Goal: Navigation & Orientation: Find specific page/section

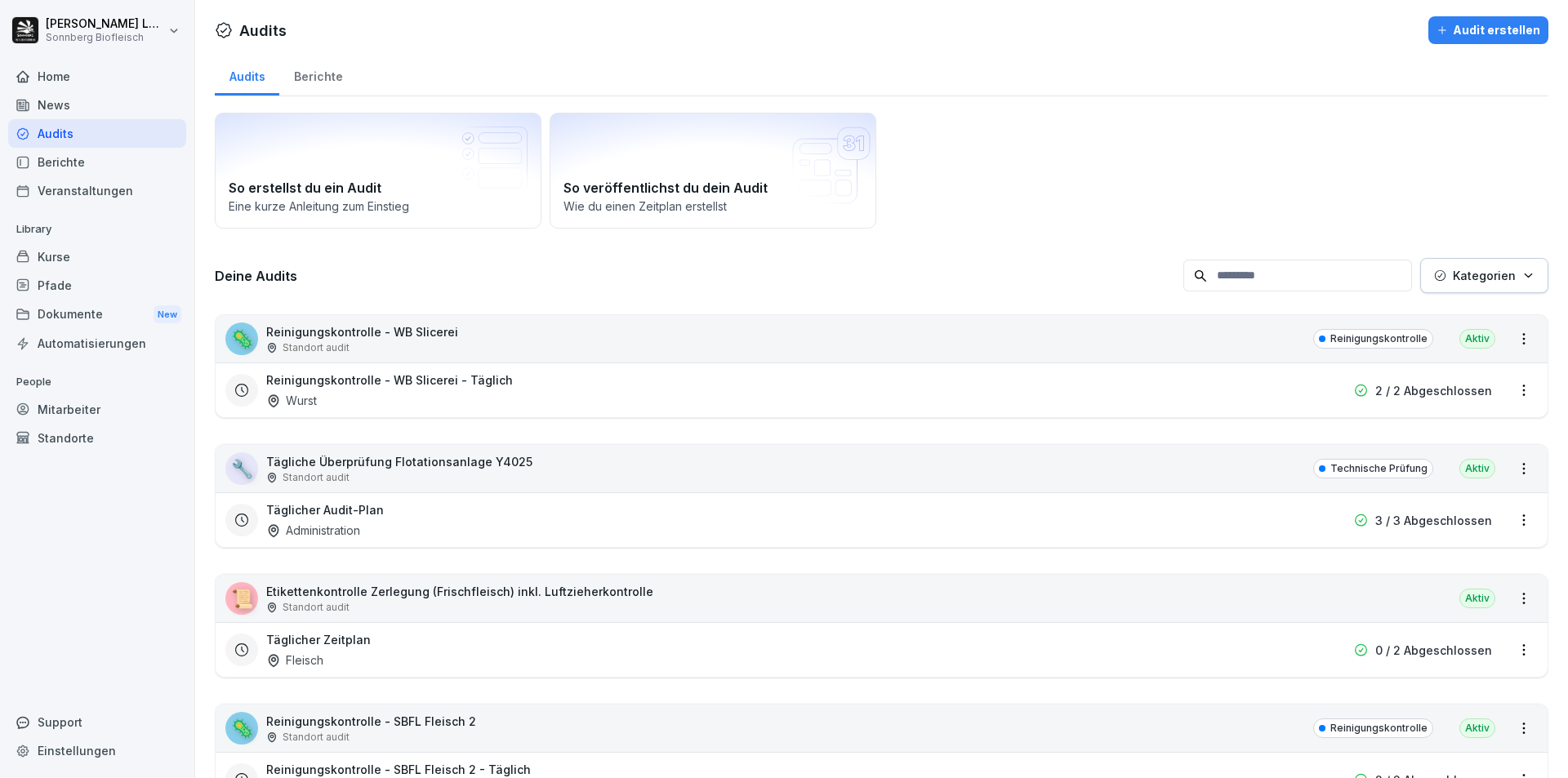
click at [480, 342] on div "🦠 Reinigungskontrolle - WB Slicerei Standort audit Reinigungskontrolle Aktiv" at bounding box center [881, 339] width 1332 height 48
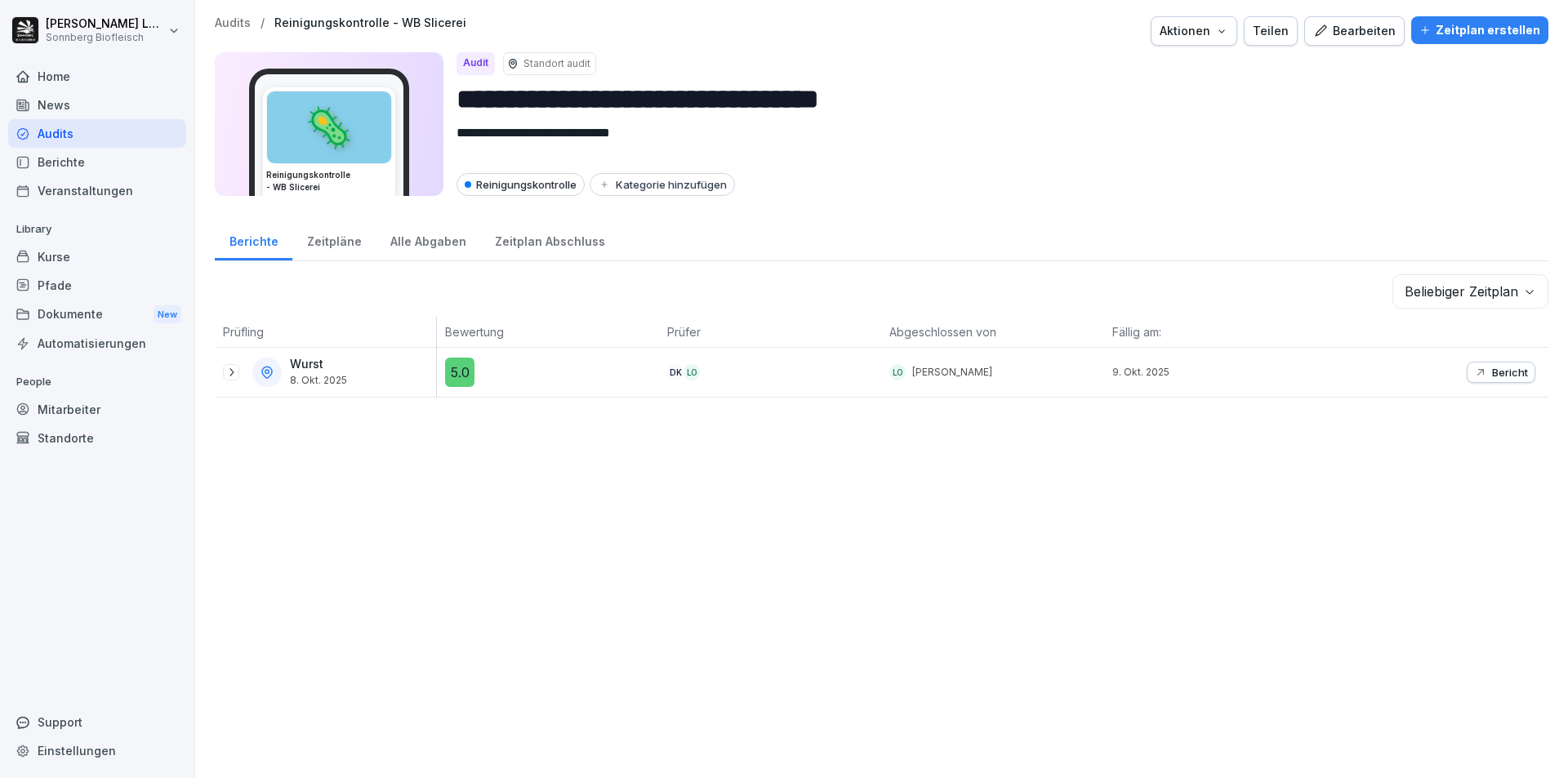
click at [217, 19] on p "Audits" at bounding box center [233, 23] width 36 height 14
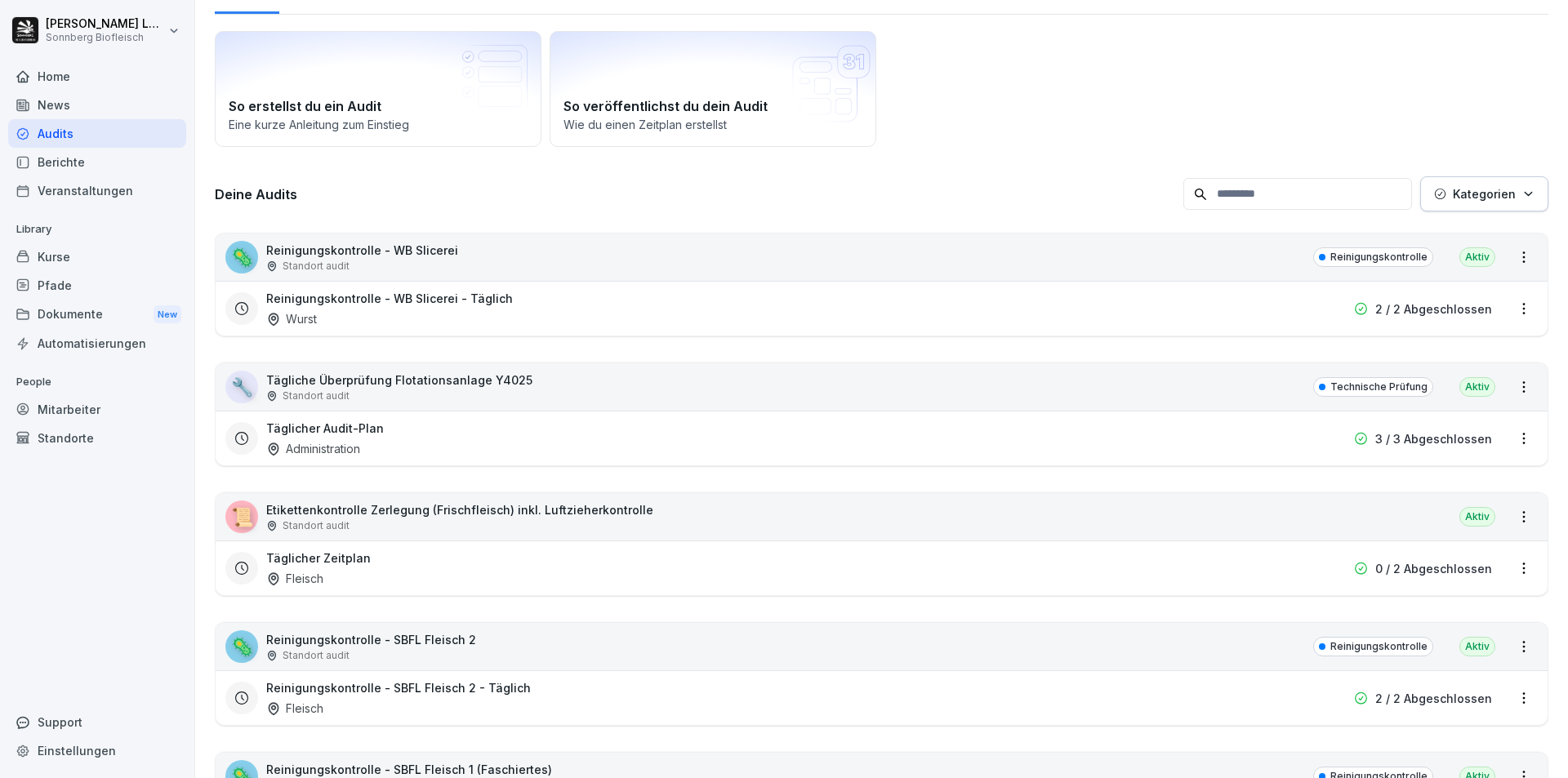
scroll to position [163, 0]
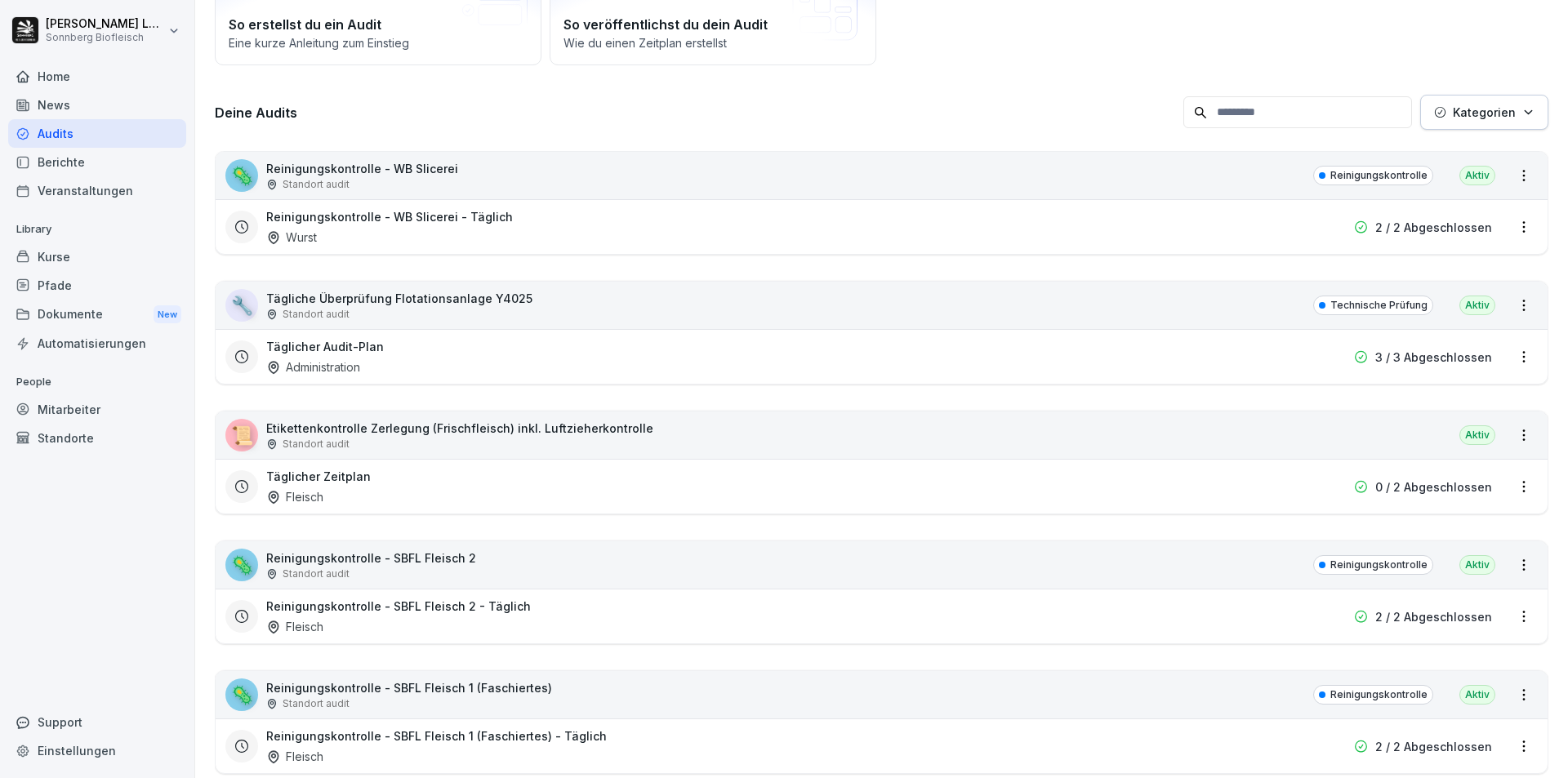
click at [491, 311] on div "Standort audit" at bounding box center [400, 314] width 267 height 15
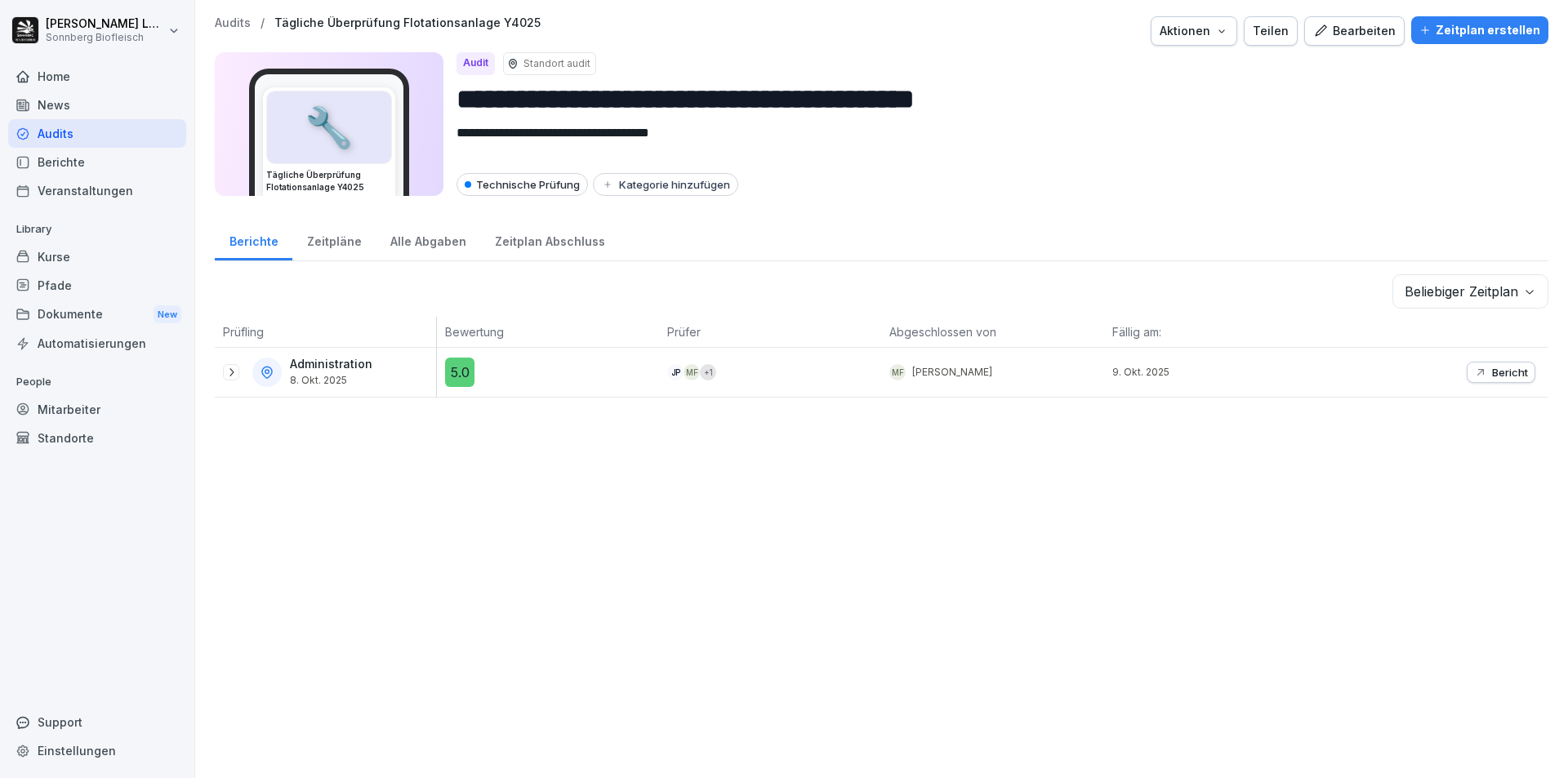
click at [234, 20] on p "Audits" at bounding box center [233, 23] width 36 height 14
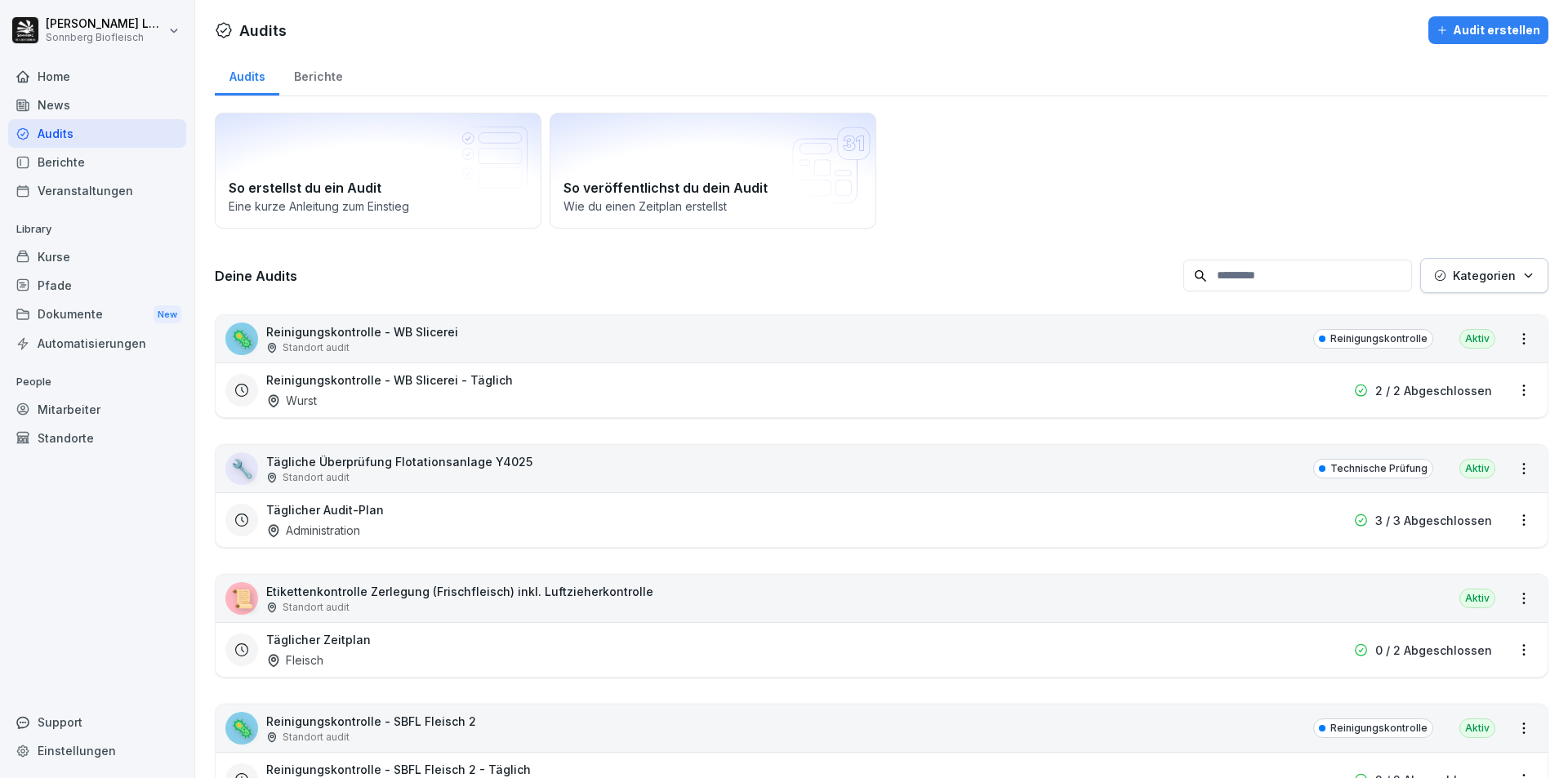
click at [447, 600] on div "Standort audit" at bounding box center [460, 607] width 387 height 15
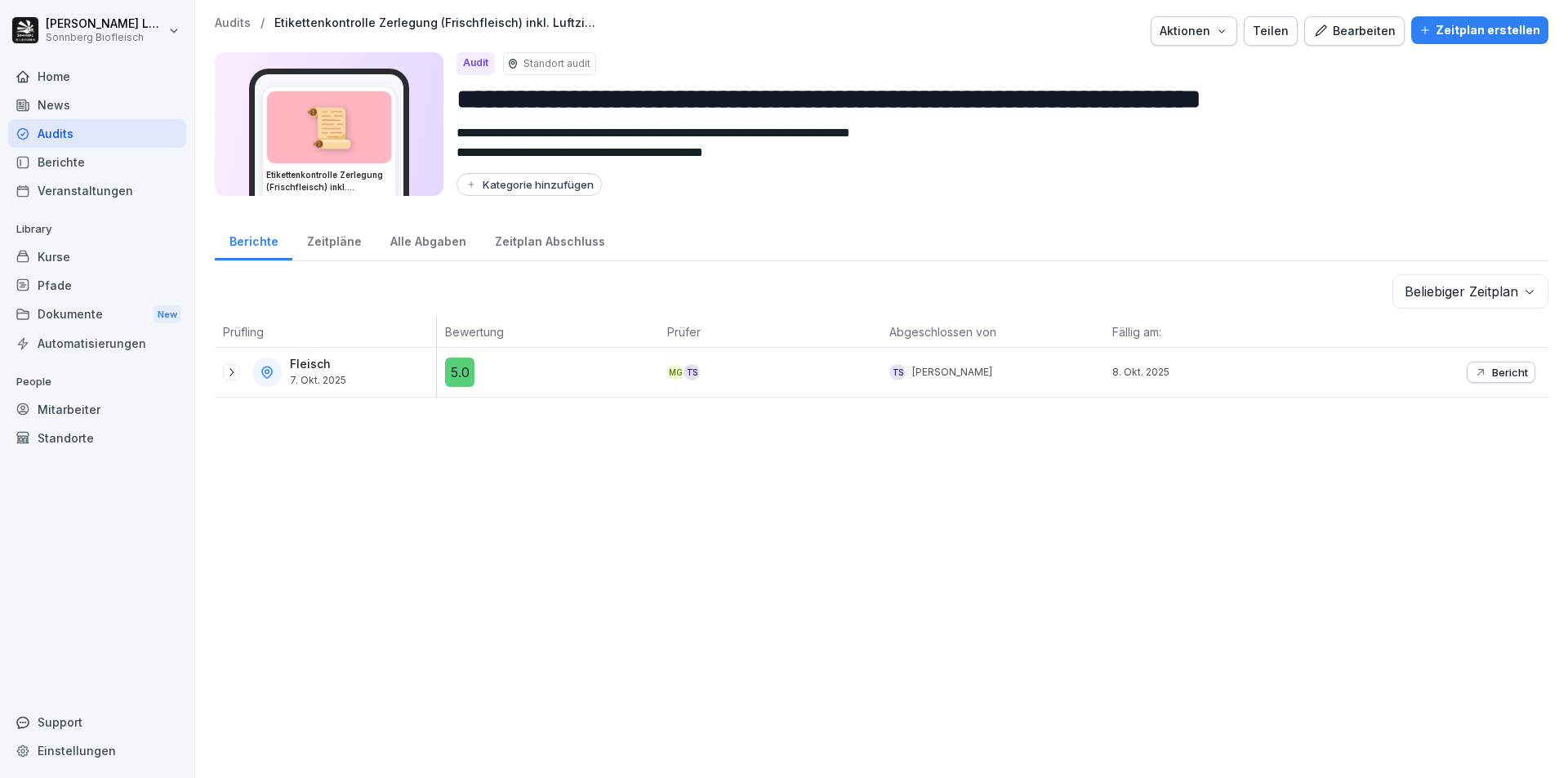
click at [229, 20] on p "Audits" at bounding box center [233, 23] width 36 height 14
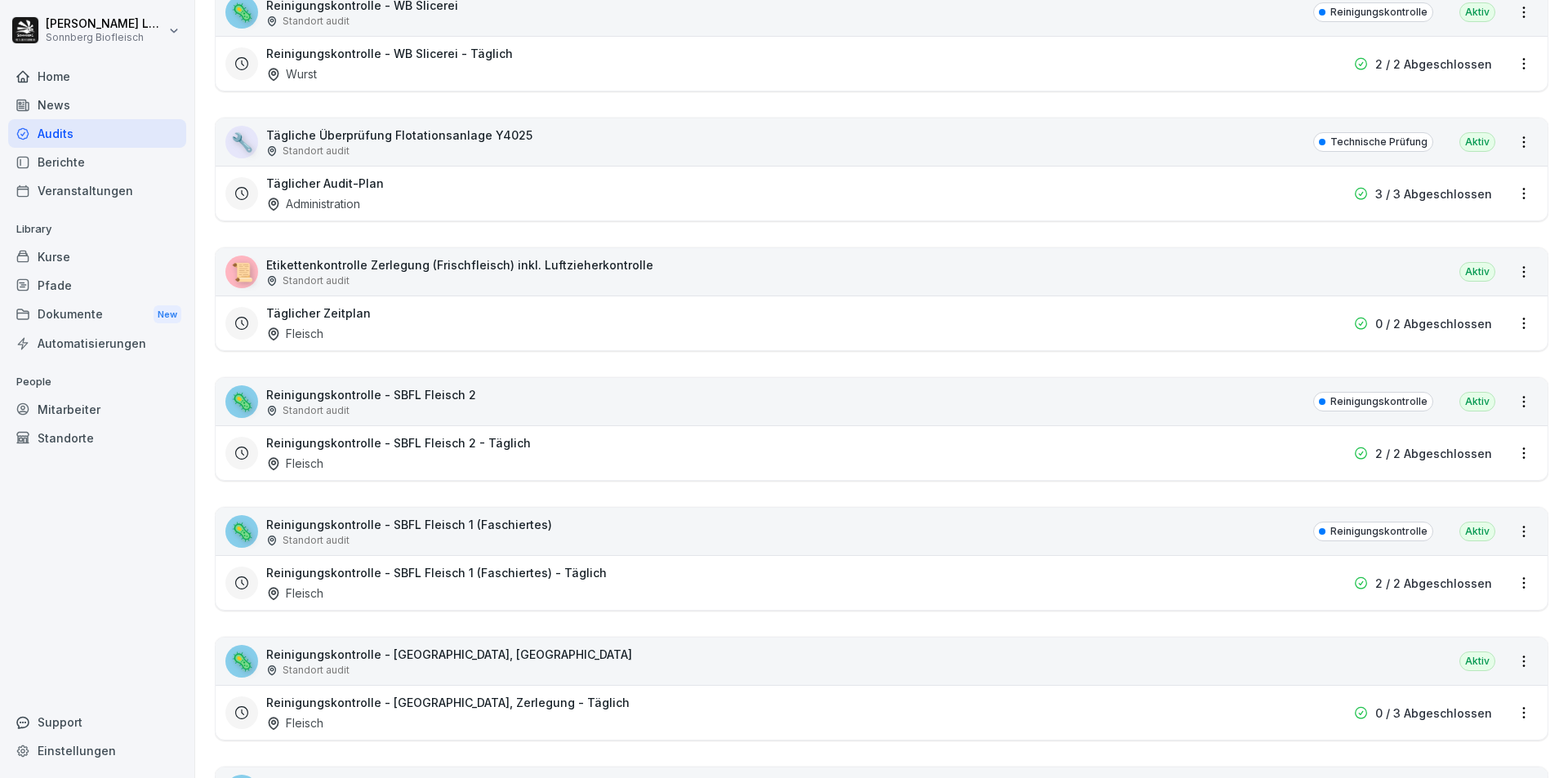
scroll to position [490, 0]
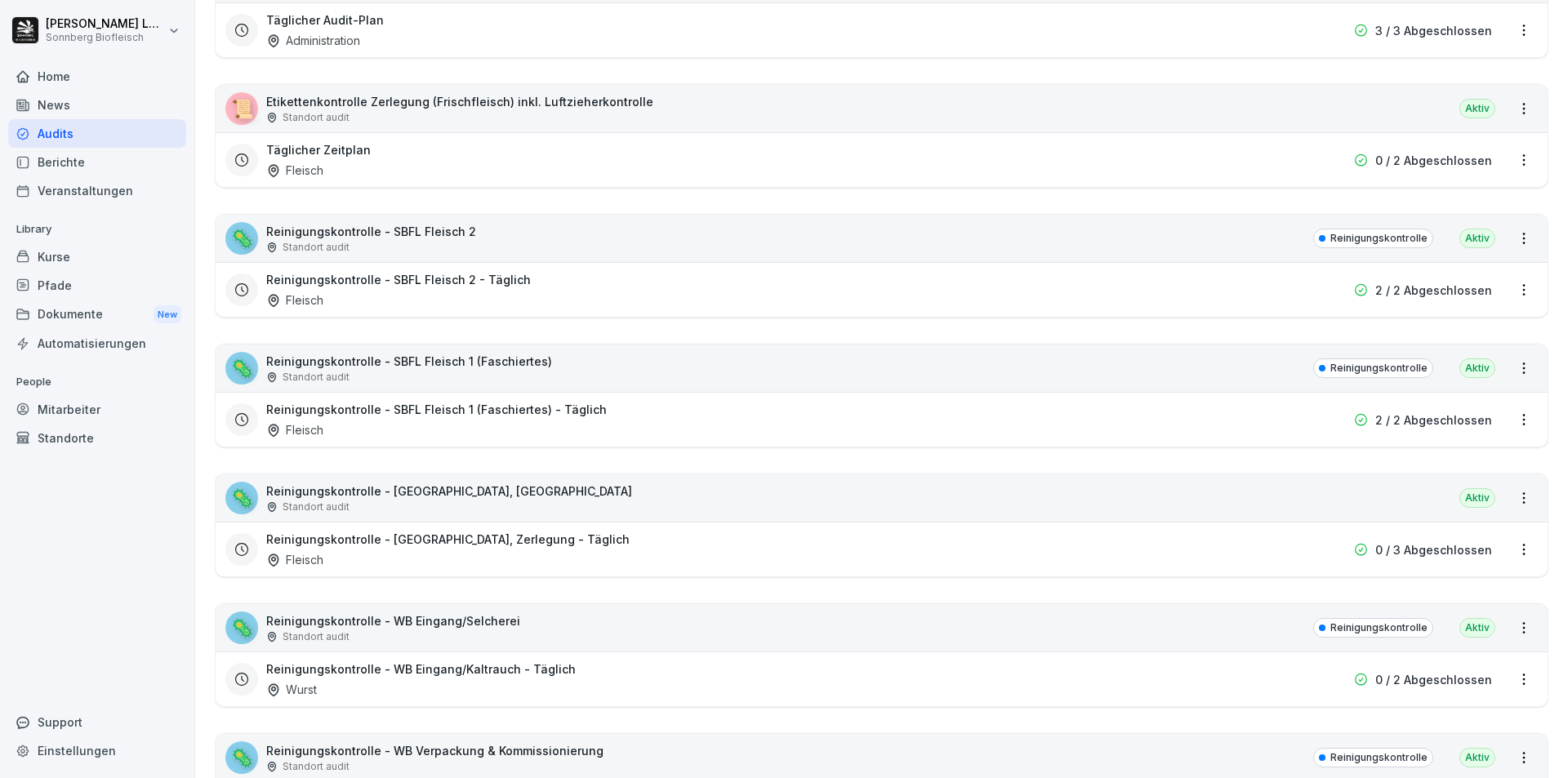
click at [491, 246] on div "🦠 Reinigungskontrolle - SBFL Fleisch 2 Standort audit Reinigungskontrolle Aktiv" at bounding box center [881, 239] width 1332 height 48
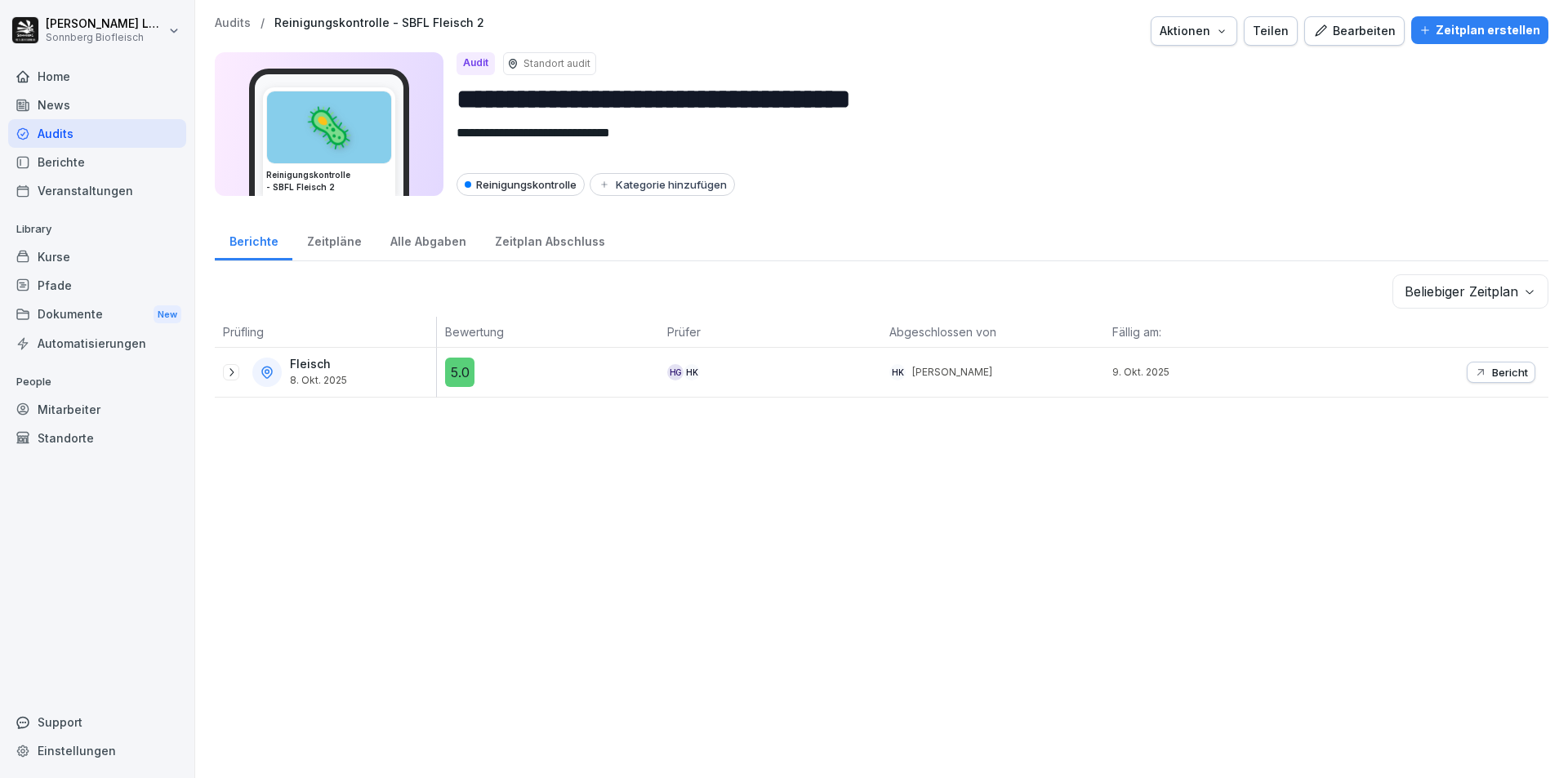
click at [239, 23] on p "Audits" at bounding box center [233, 23] width 36 height 14
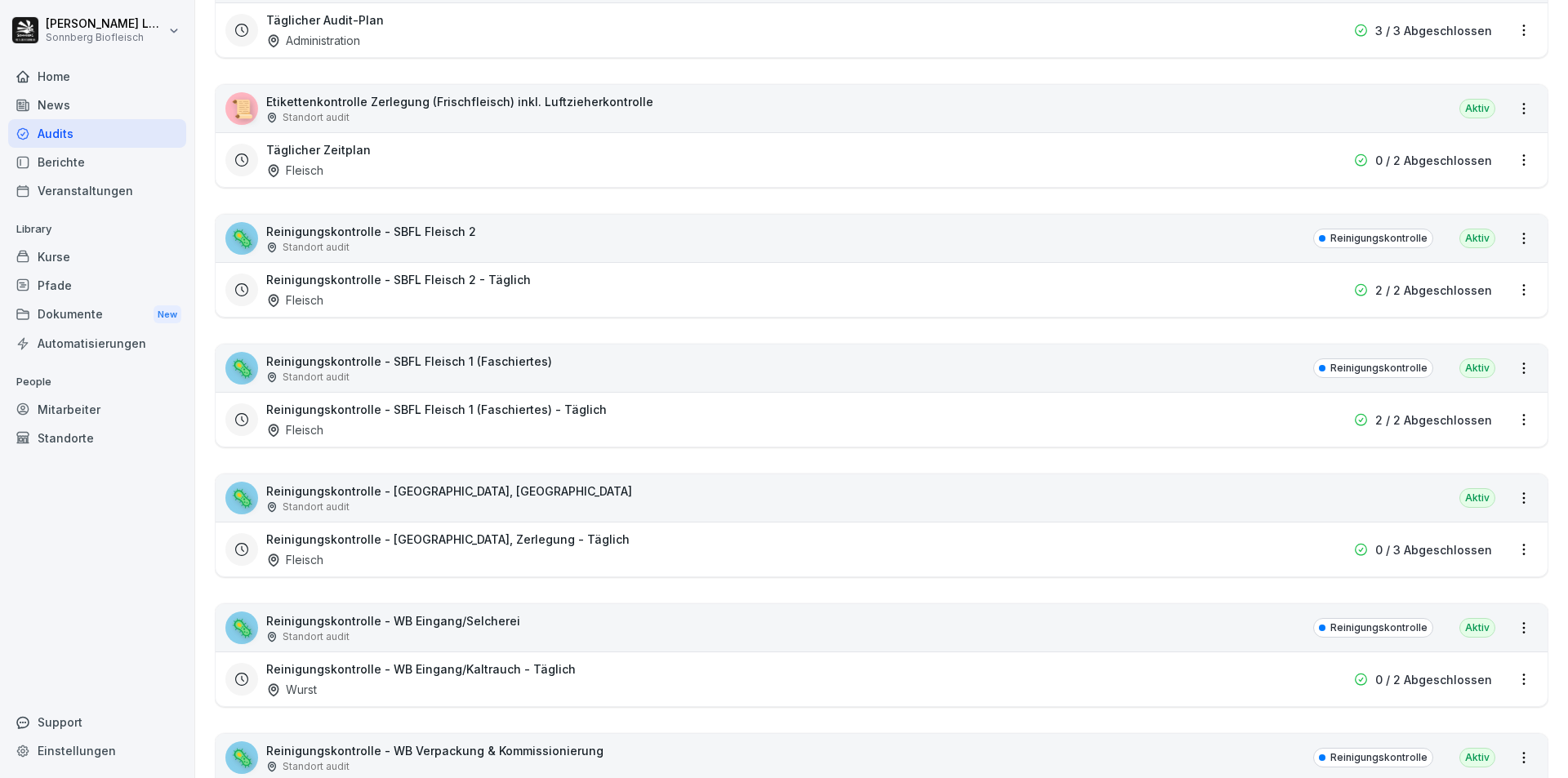
scroll to position [653, 0]
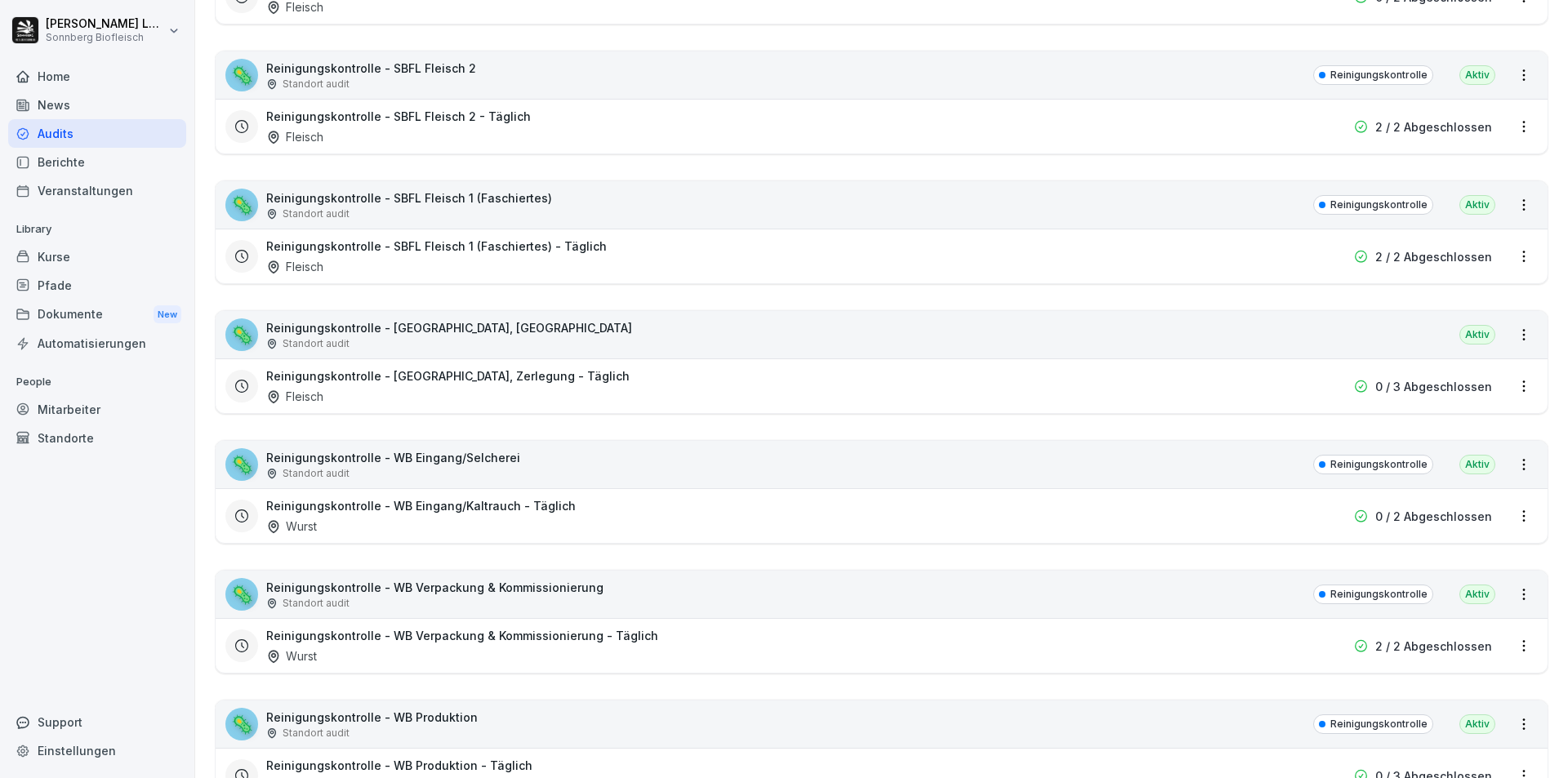
click at [415, 346] on div "Standort audit" at bounding box center [449, 344] width 366 height 15
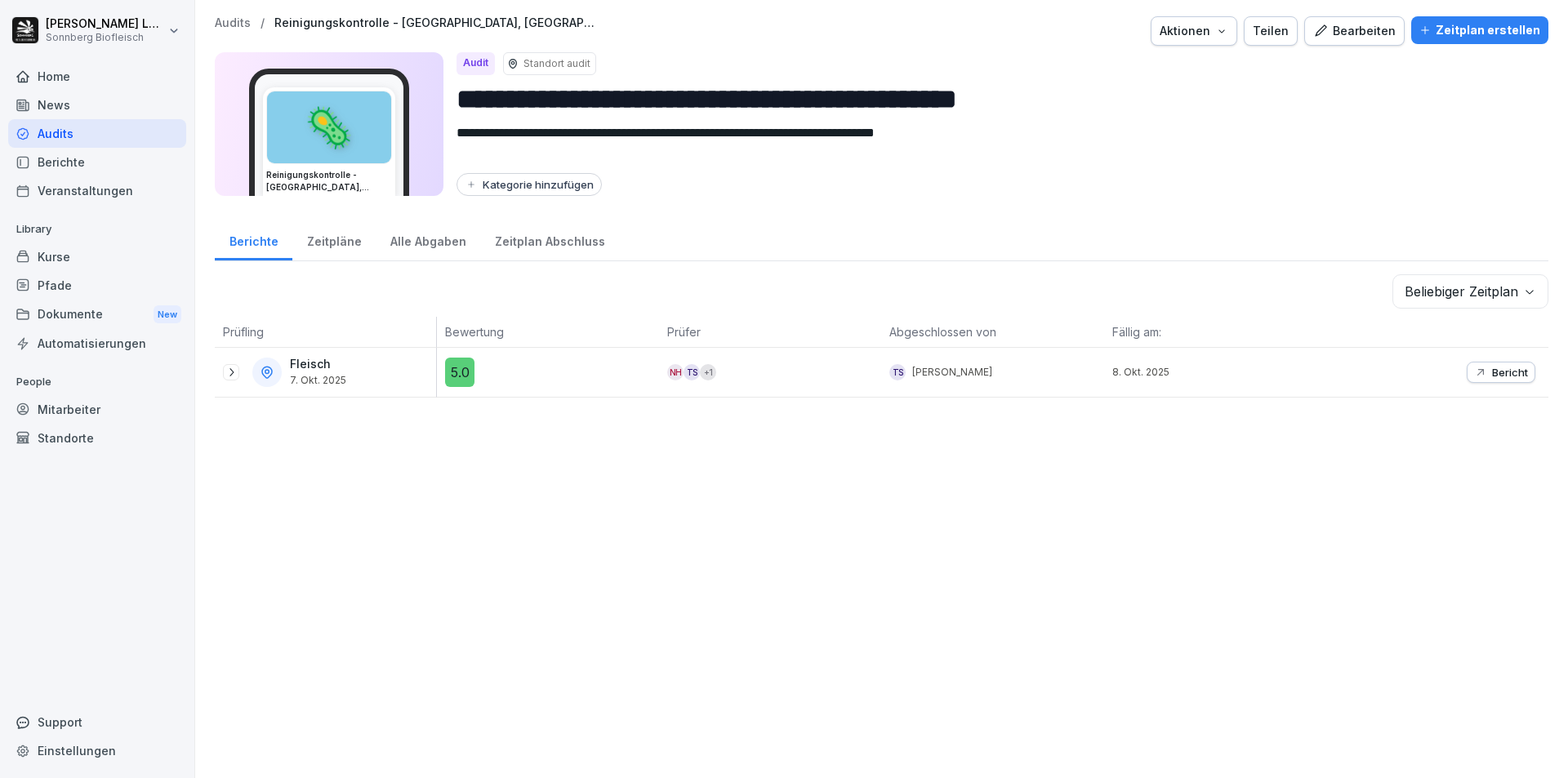
click at [232, 24] on p "Audits" at bounding box center [233, 23] width 36 height 14
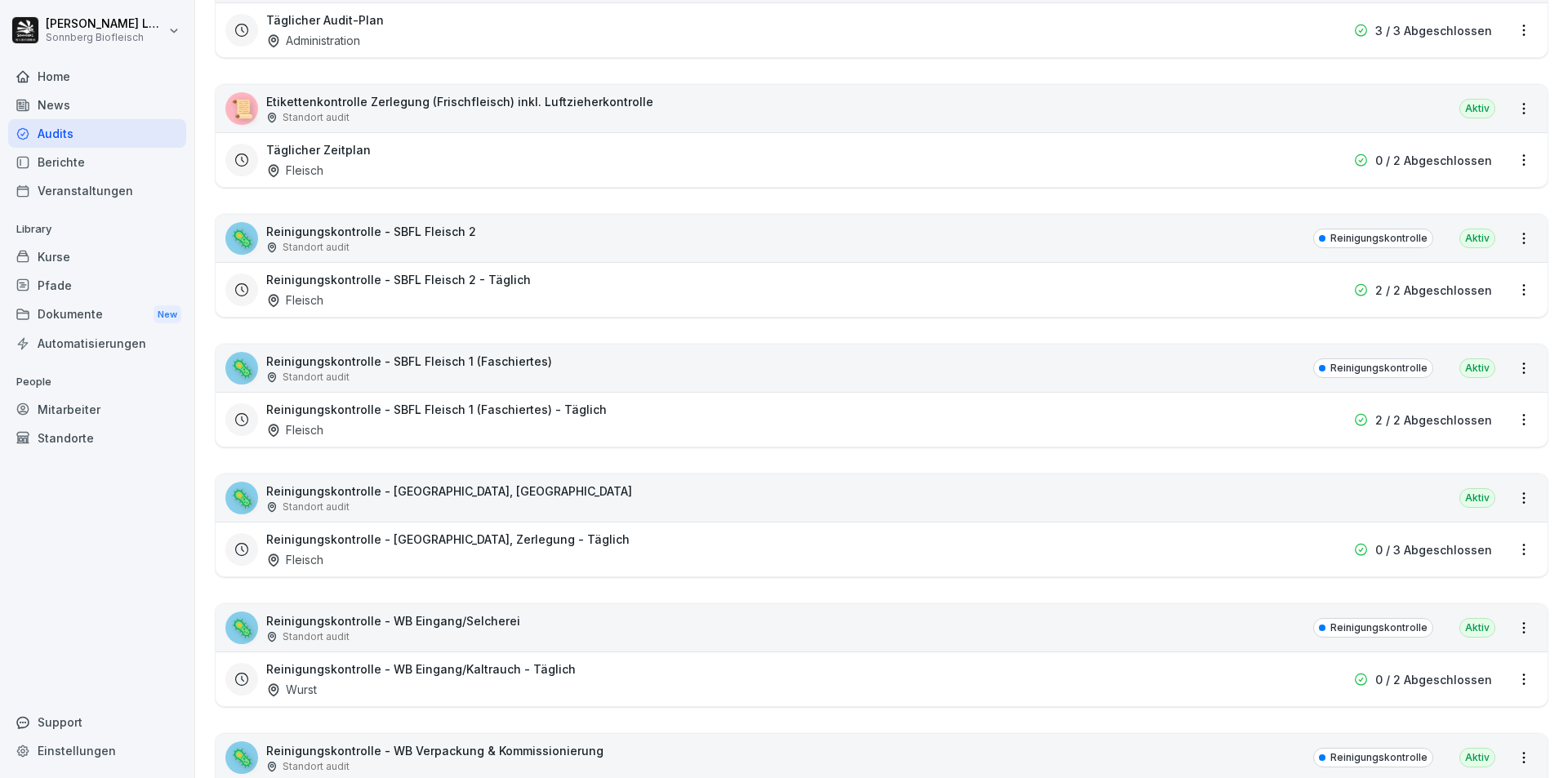
scroll to position [571, 0]
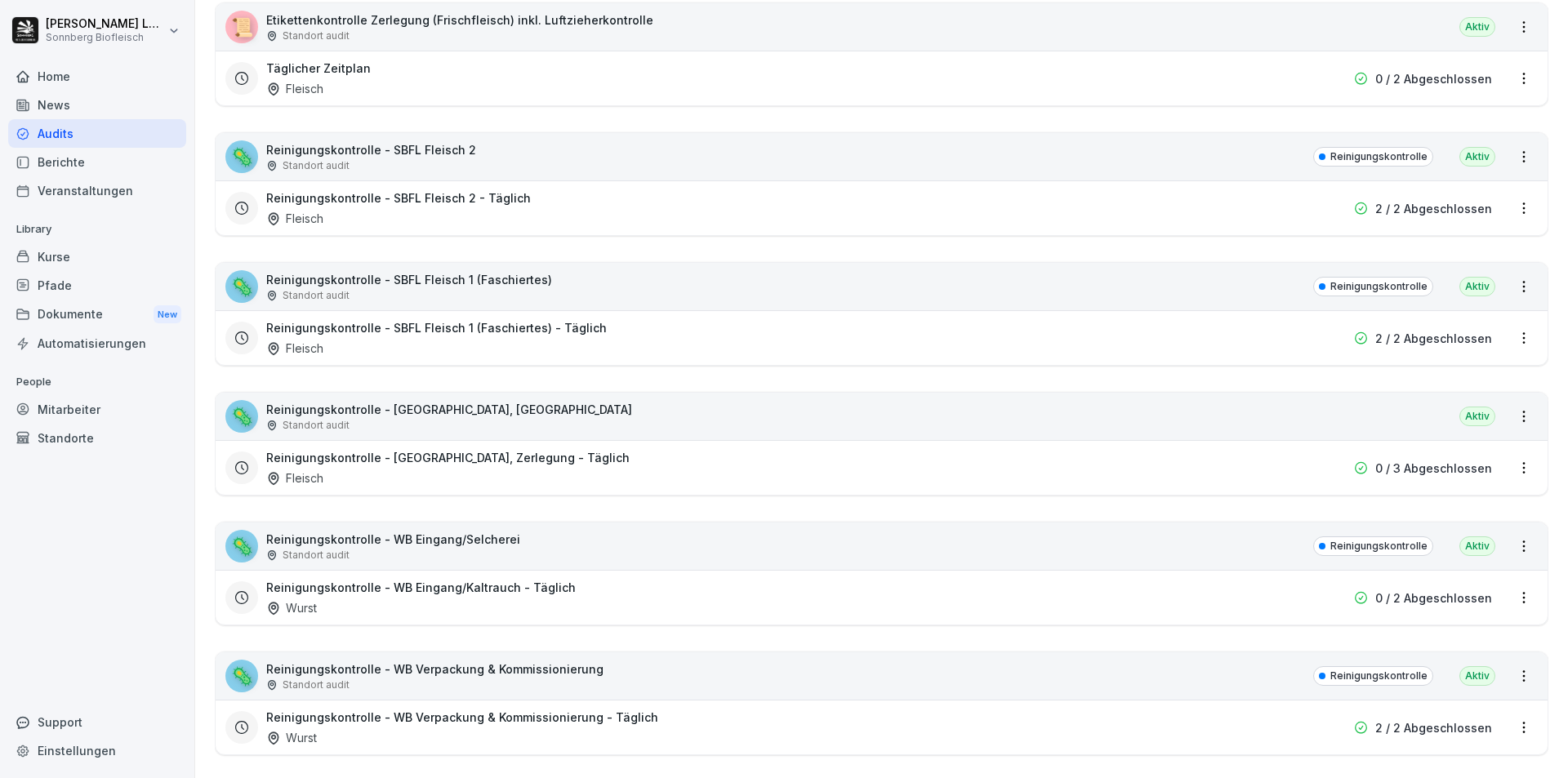
click at [551, 415] on div "🦠 Reinigungskontrolle - [GEOGRAPHIC_DATA], Zerlegung Standort audit [GEOGRAPHIC…" at bounding box center [881, 416] width 1332 height 48
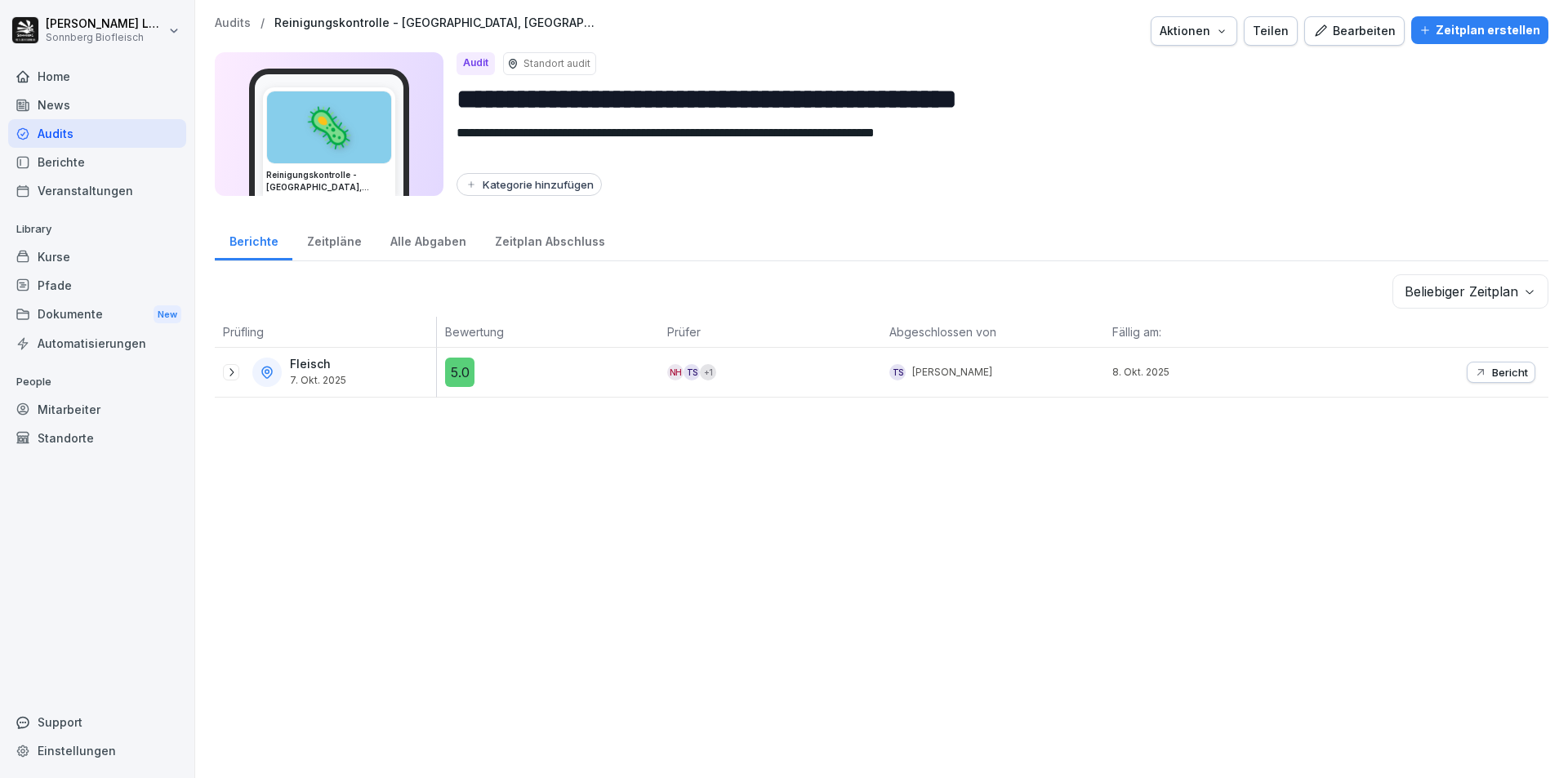
click at [334, 244] on div "Zeitpläne" at bounding box center [334, 239] width 84 height 41
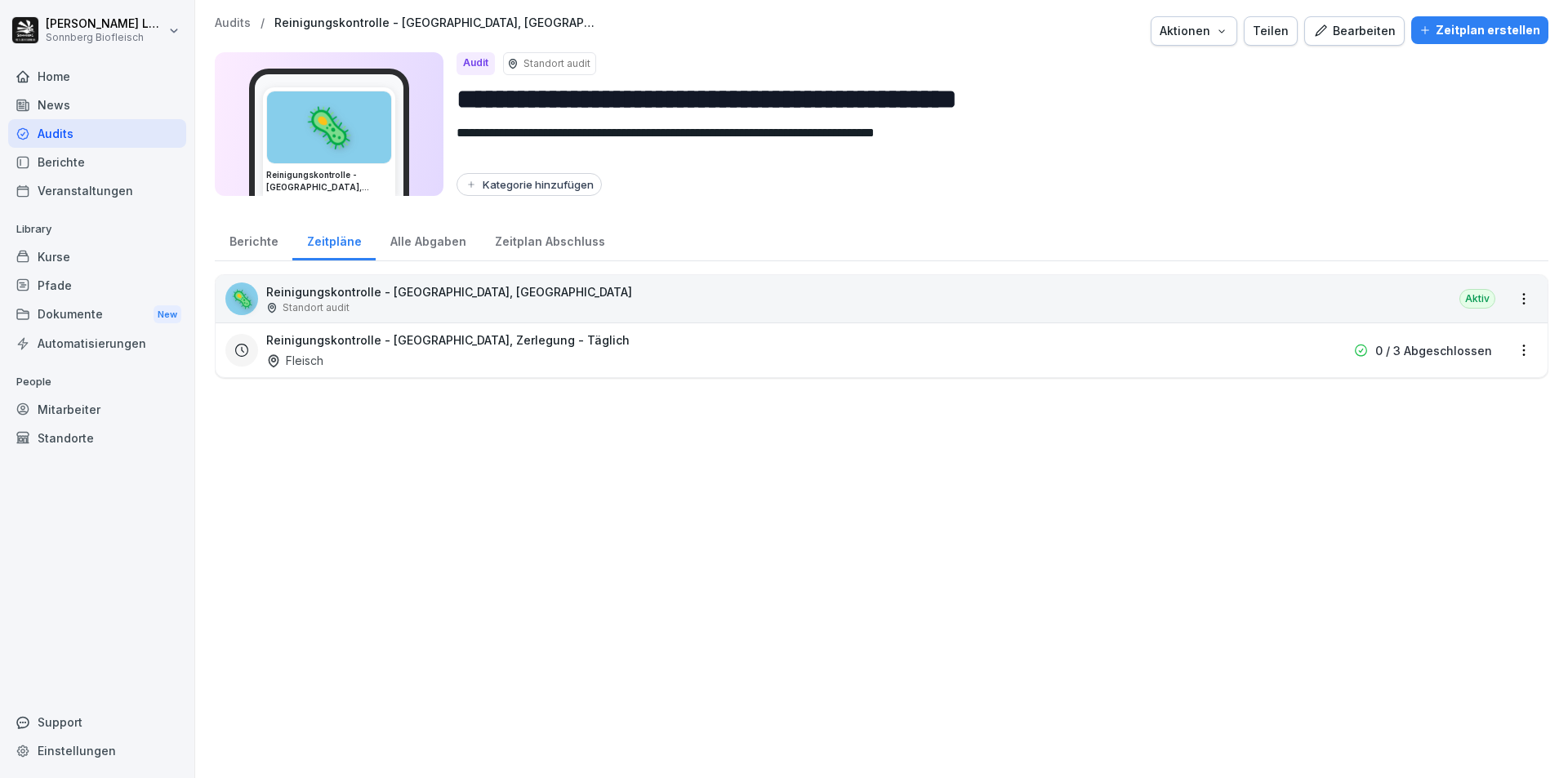
click at [404, 241] on div "Alle Abgaben" at bounding box center [428, 239] width 105 height 41
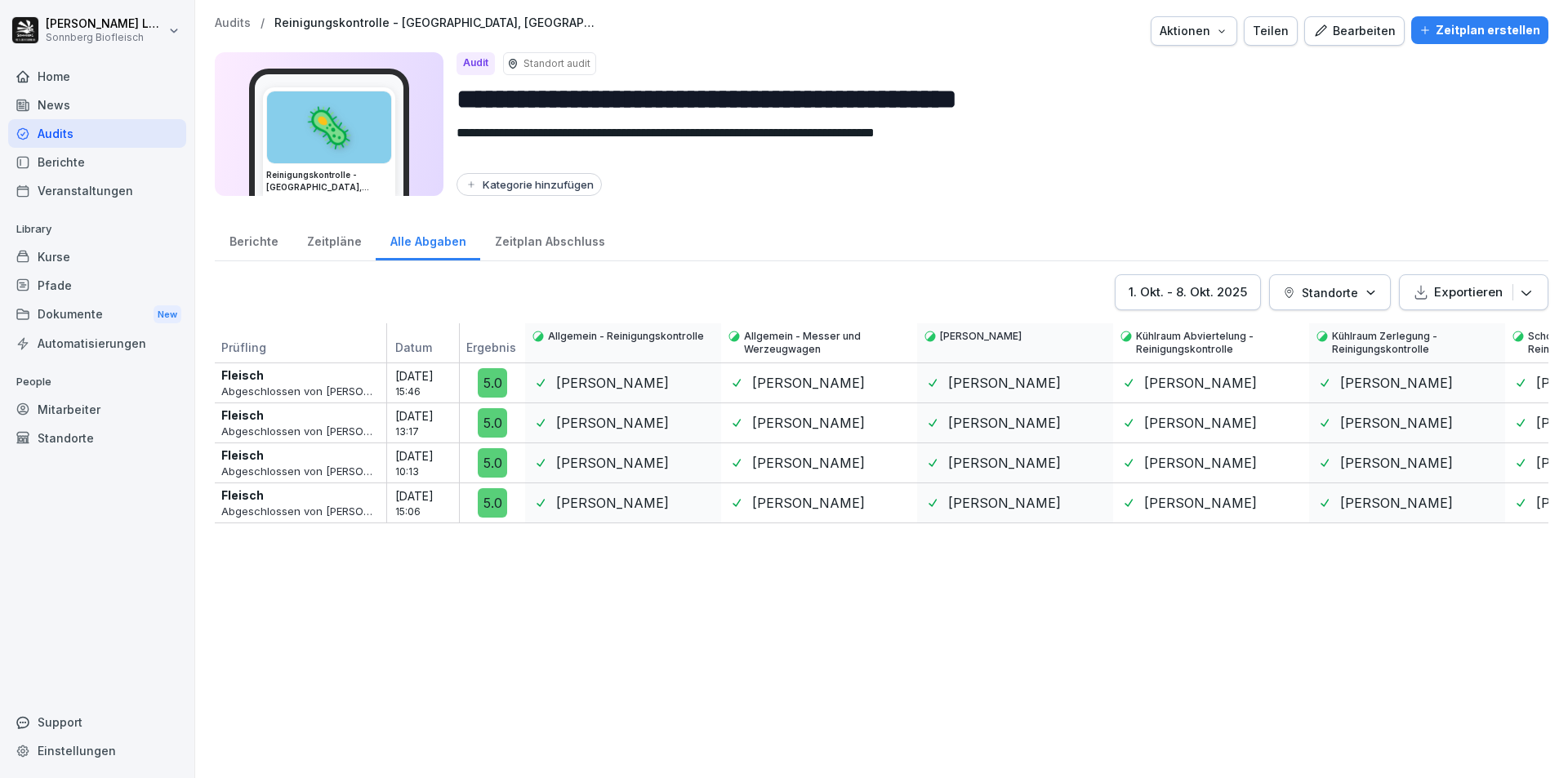
click at [248, 240] on div "Berichte" at bounding box center [254, 239] width 77 height 41
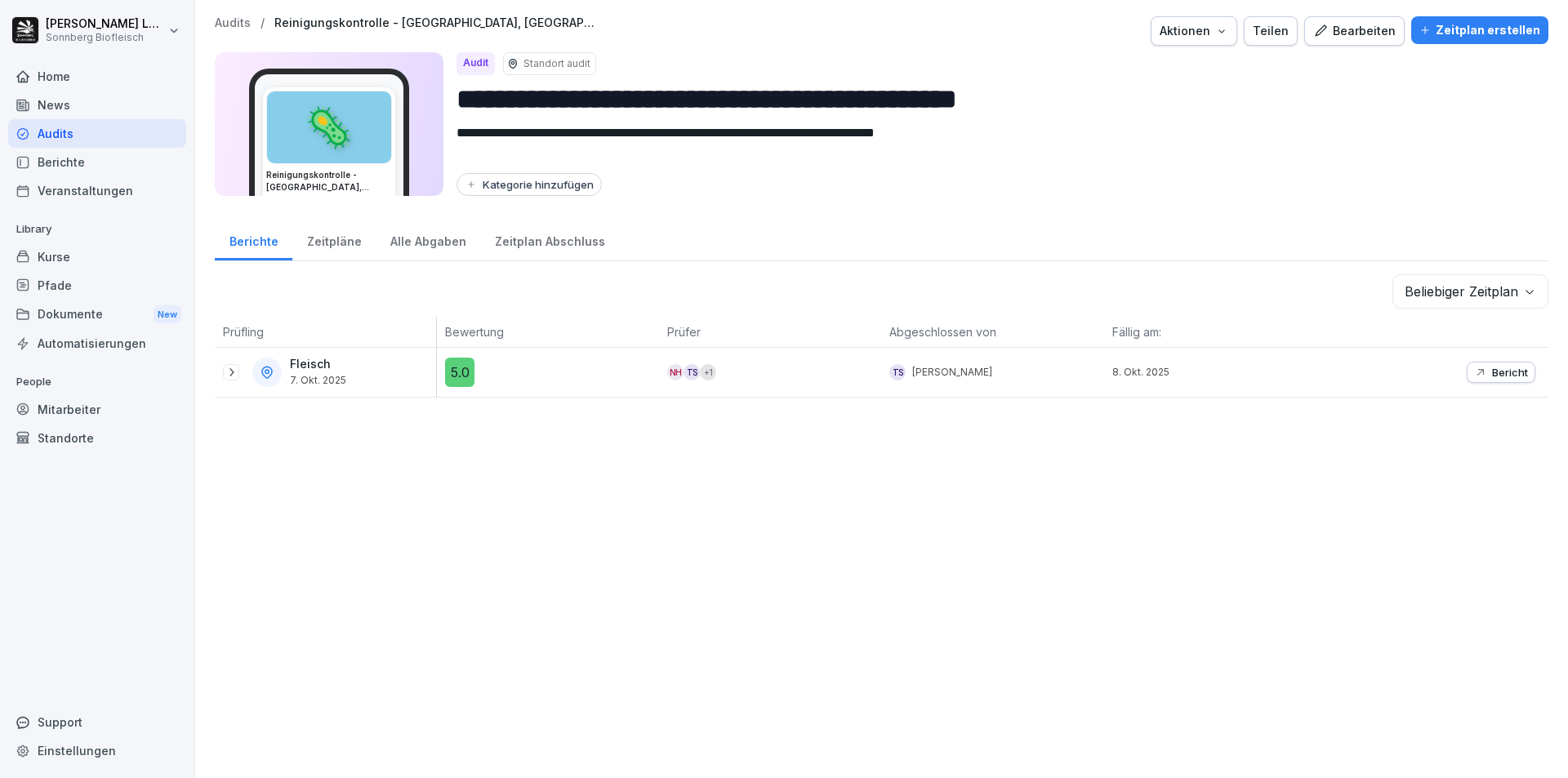
click at [230, 29] on p "Audits" at bounding box center [233, 23] width 36 height 14
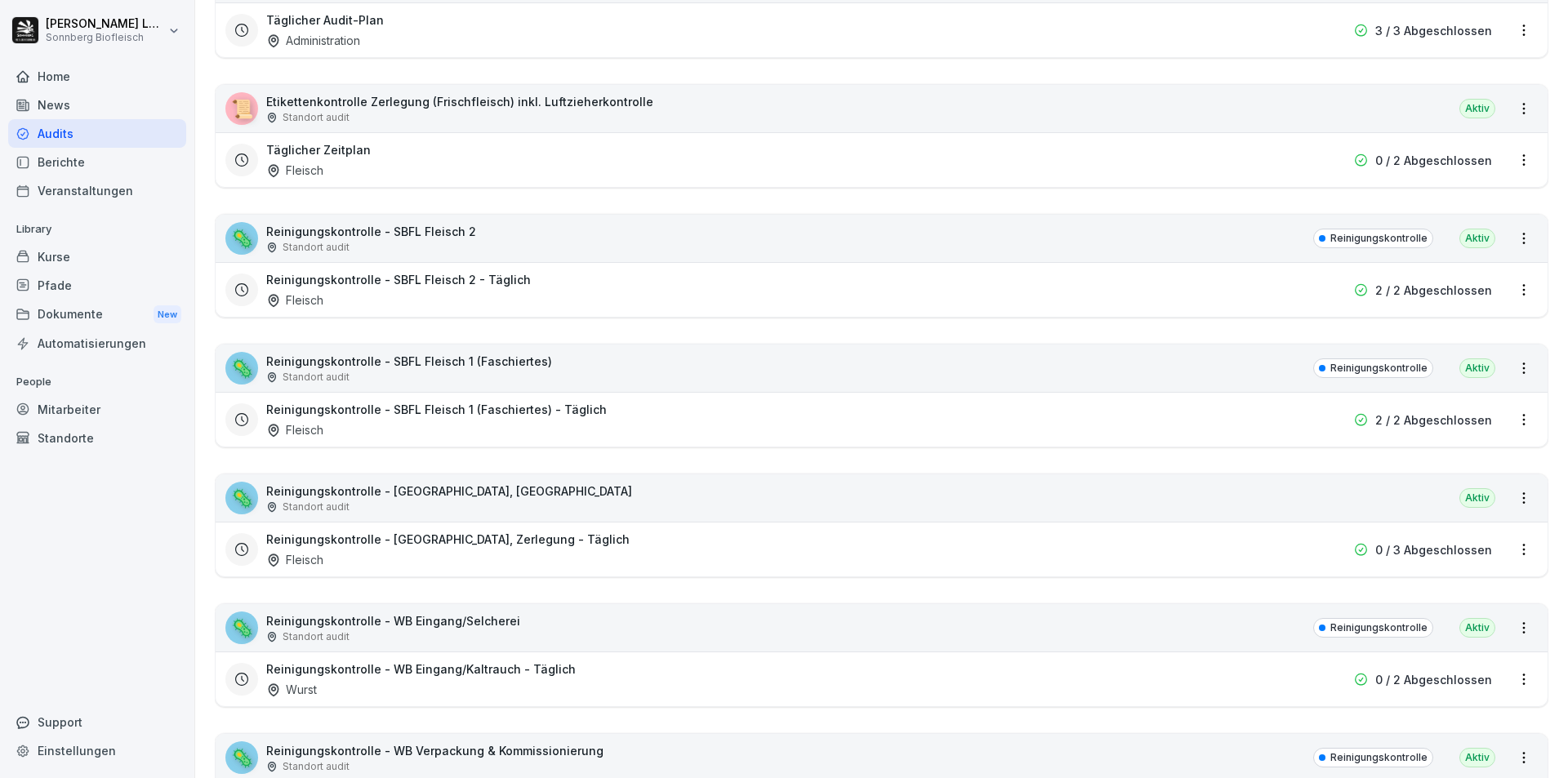
scroll to position [571, 0]
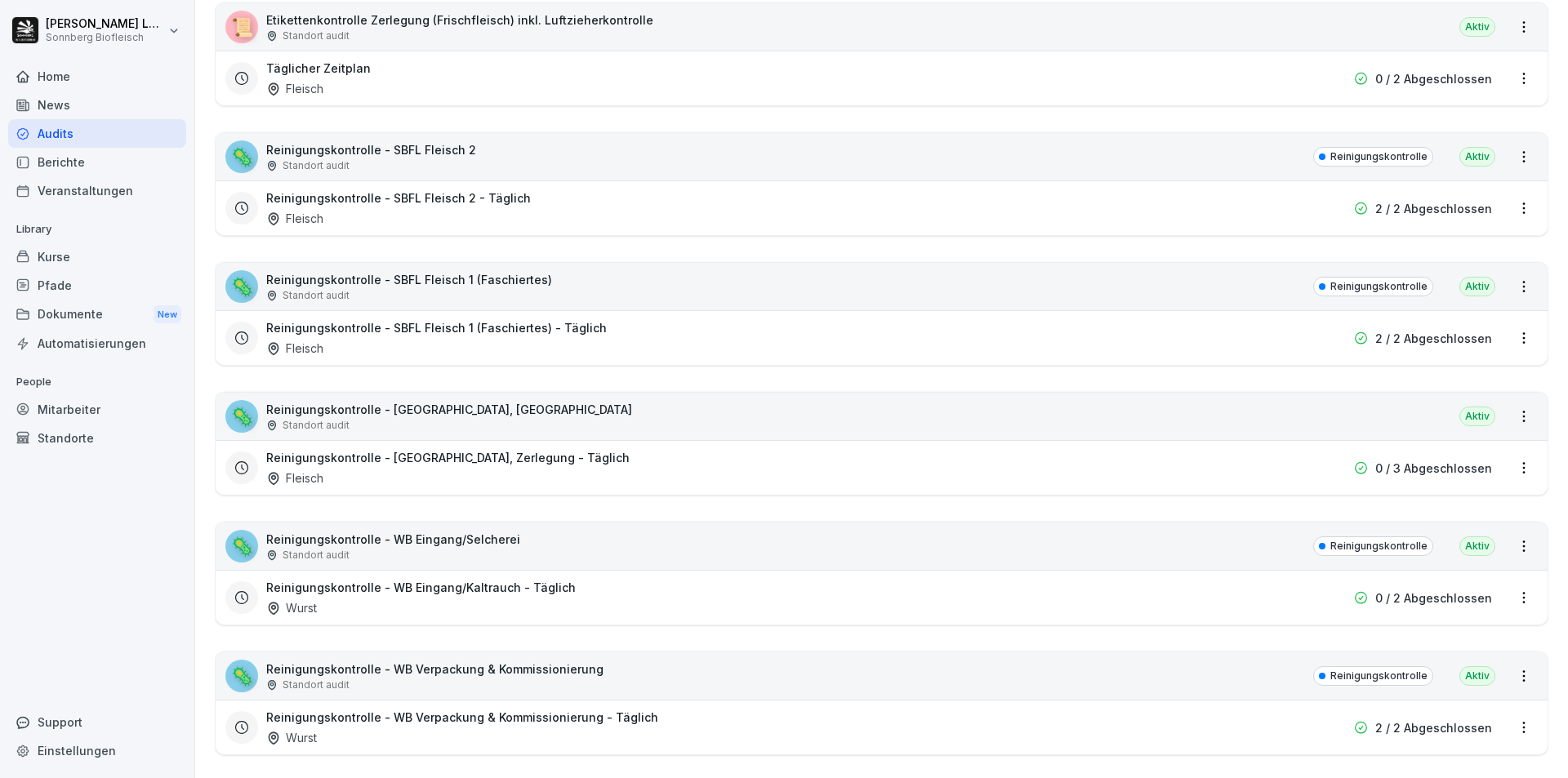
click at [534, 552] on div "🦠 Reinigungskontrolle - WB Eingang/Selcherei Standort audit Reinigungskontrolle…" at bounding box center [881, 547] width 1332 height 48
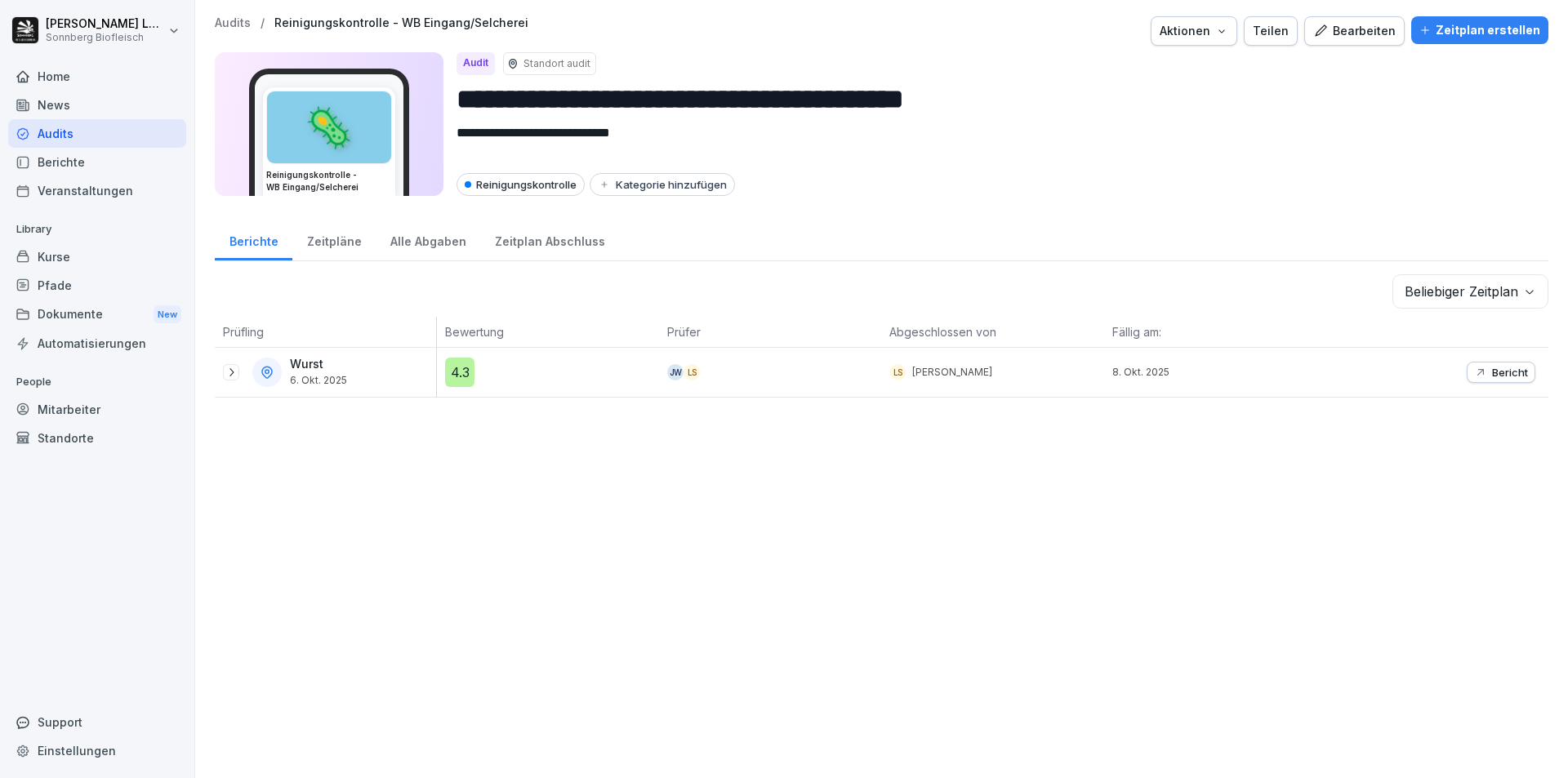
click at [444, 248] on div "Alle Abgaben" at bounding box center [428, 239] width 105 height 41
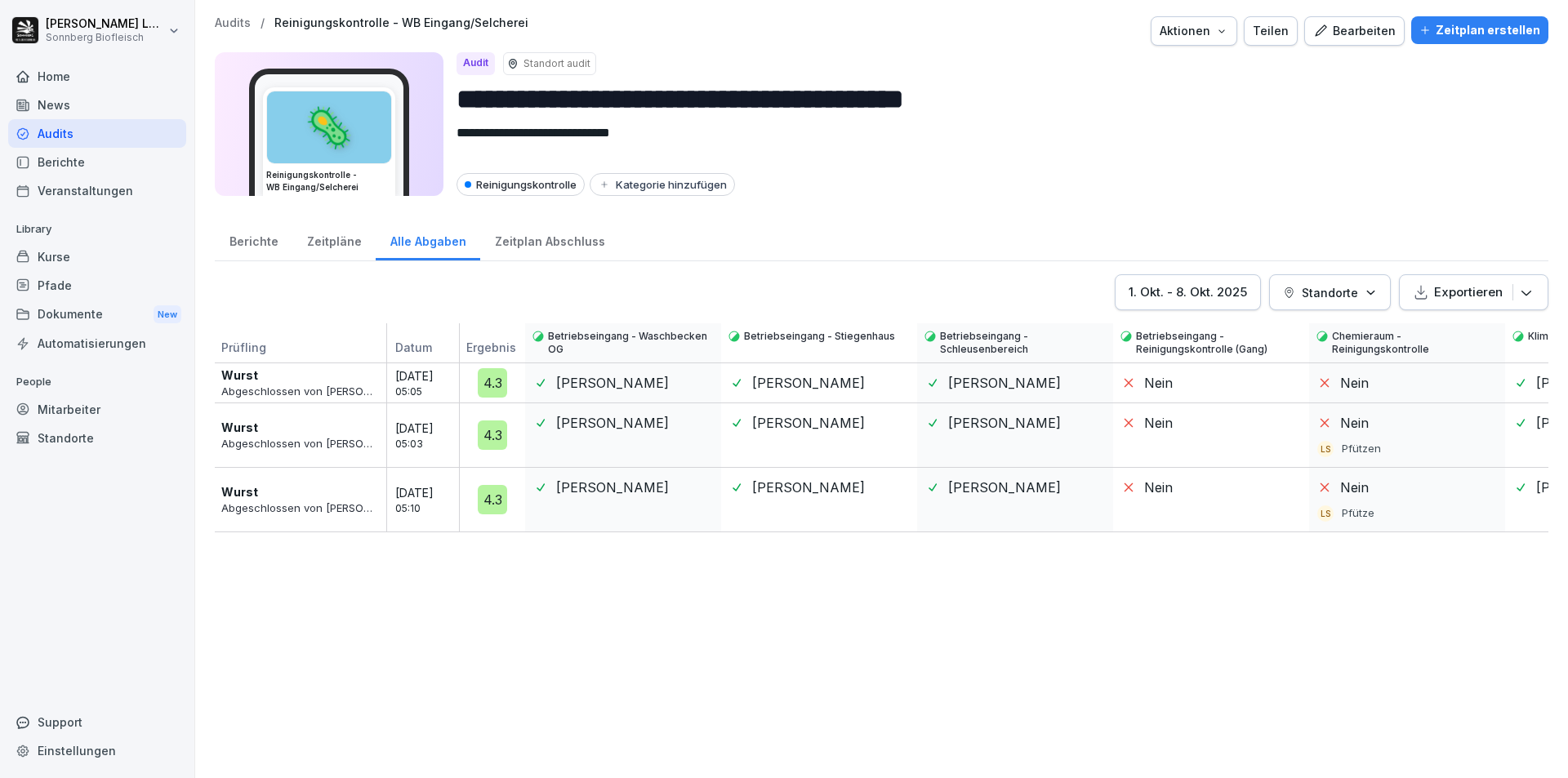
click at [237, 22] on p "Audits" at bounding box center [233, 23] width 36 height 14
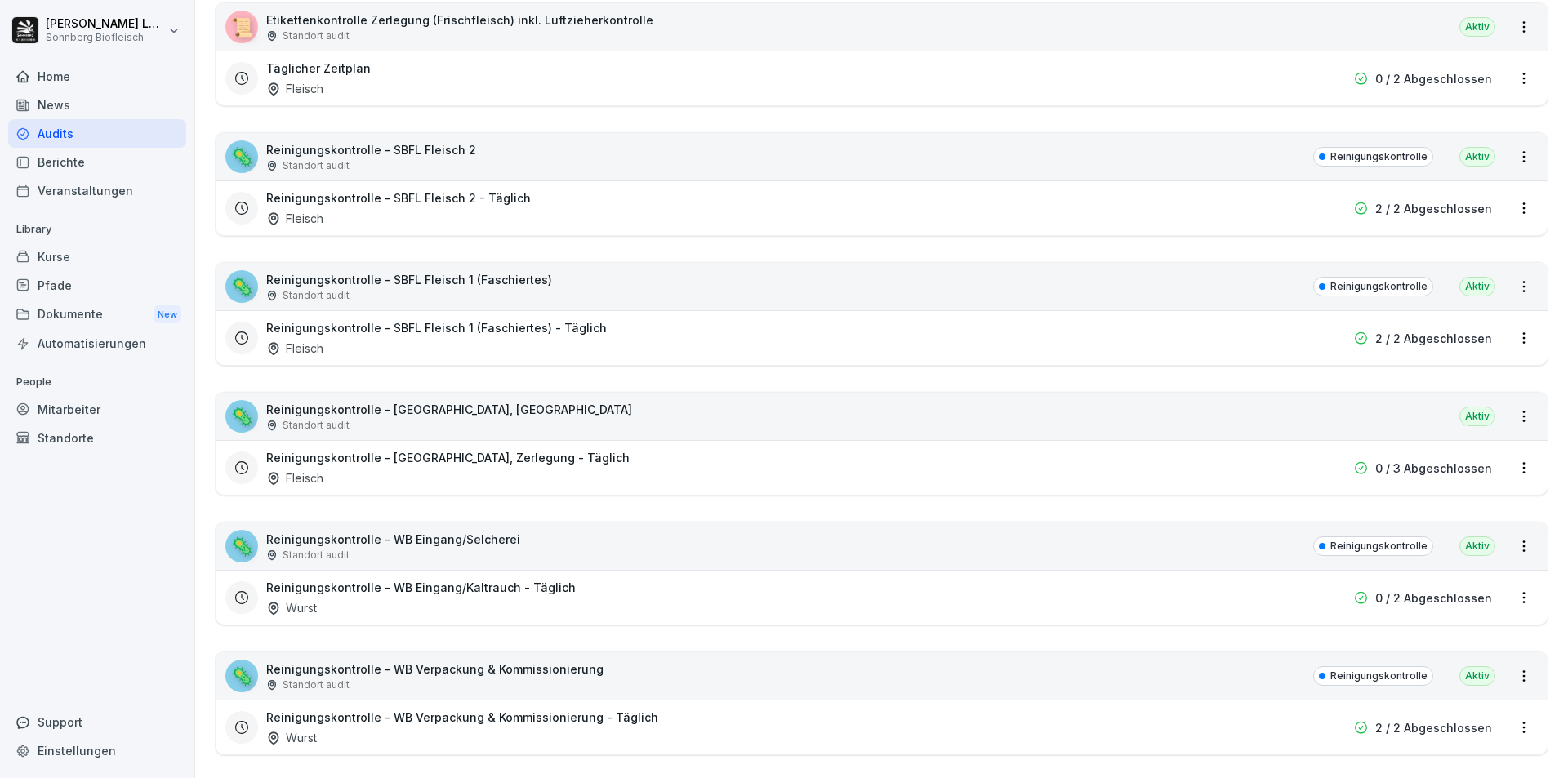
scroll to position [735, 0]
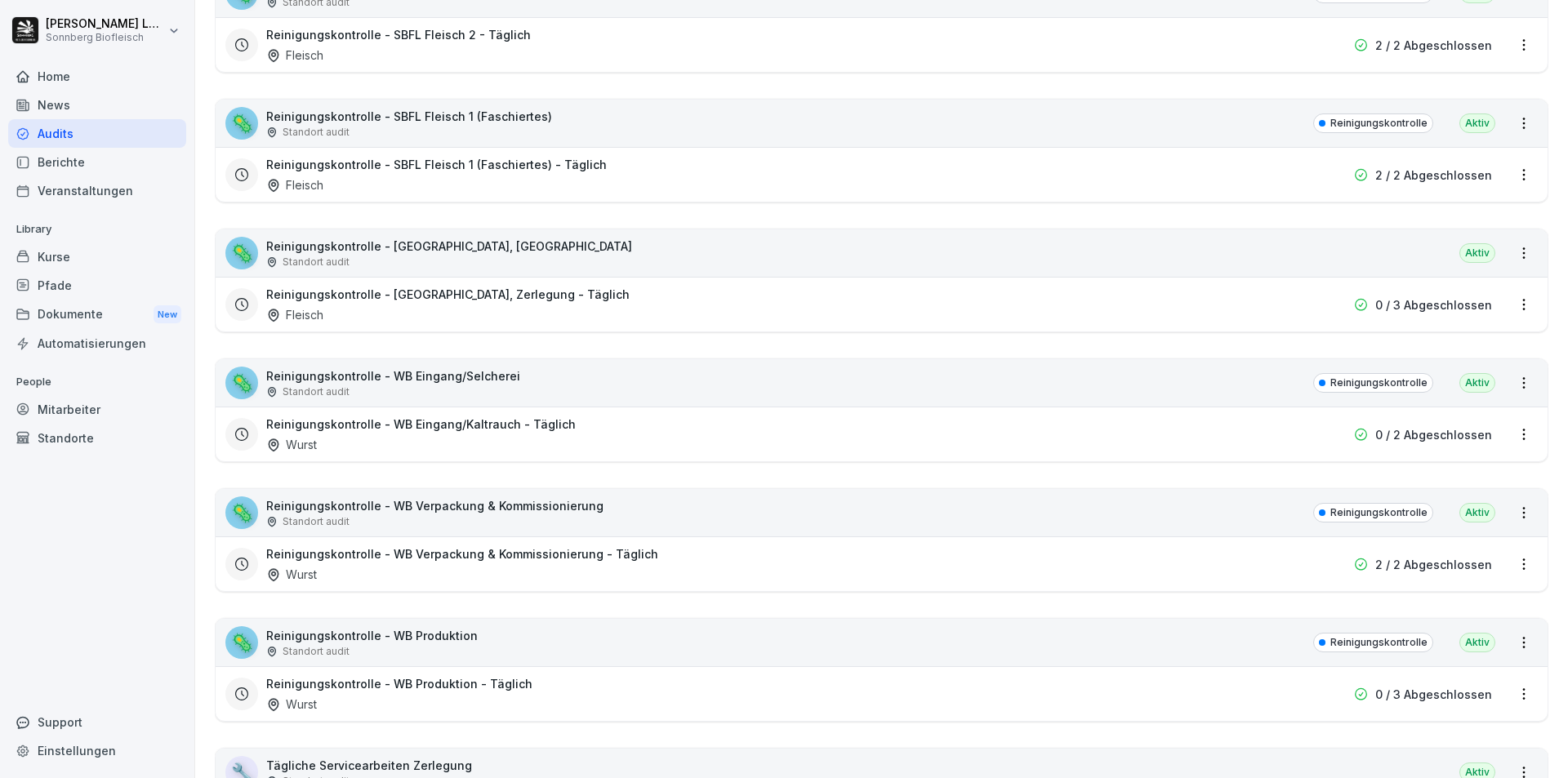
click at [595, 514] on div "🦠 Reinigungskontrolle - WB Verpackung & Kommissionierung Standort audit Reinigu…" at bounding box center [881, 513] width 1332 height 48
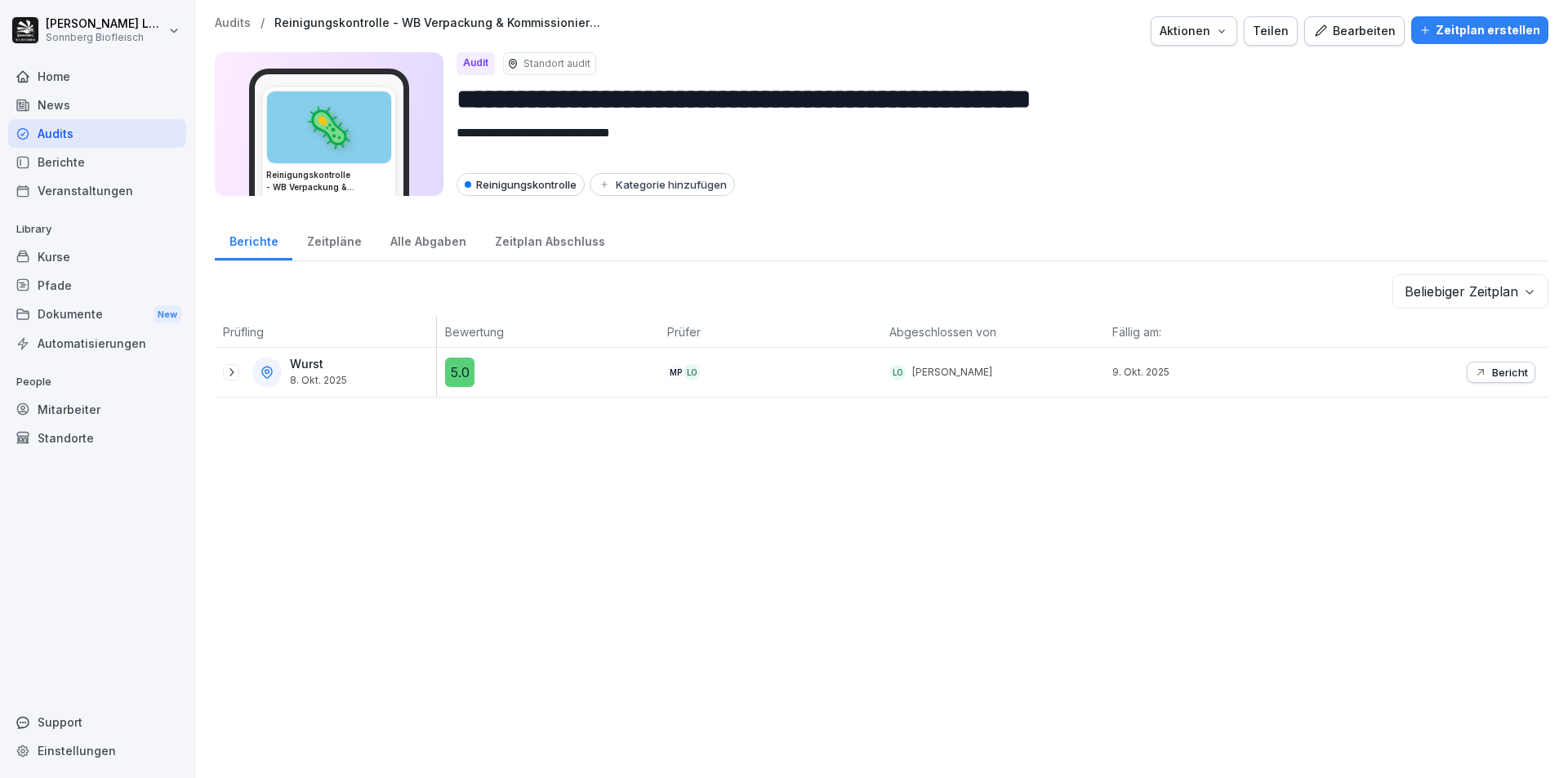
click at [414, 242] on div "Alle Abgaben" at bounding box center [428, 239] width 105 height 41
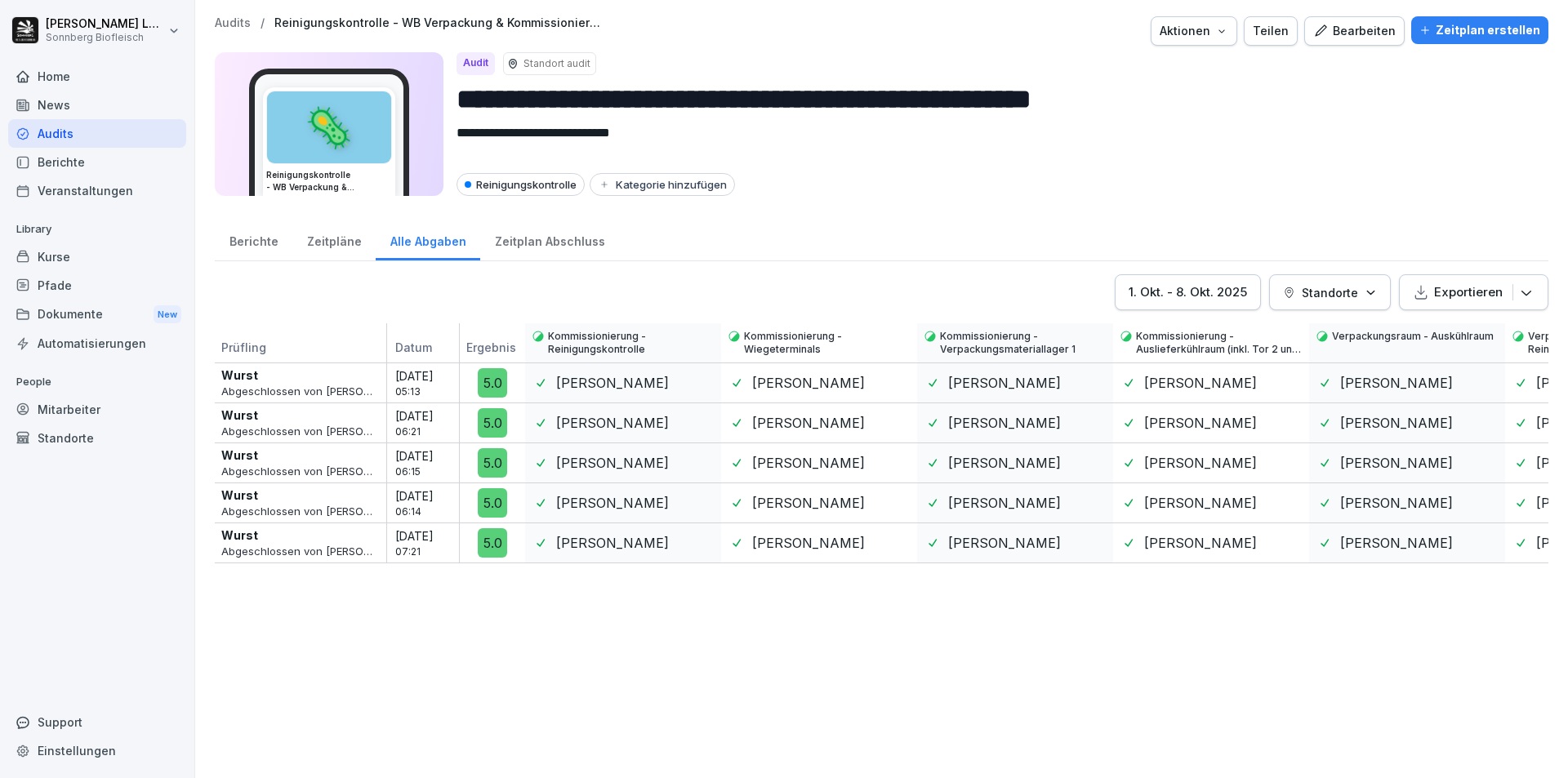
click at [226, 26] on p "Audits" at bounding box center [233, 23] width 36 height 14
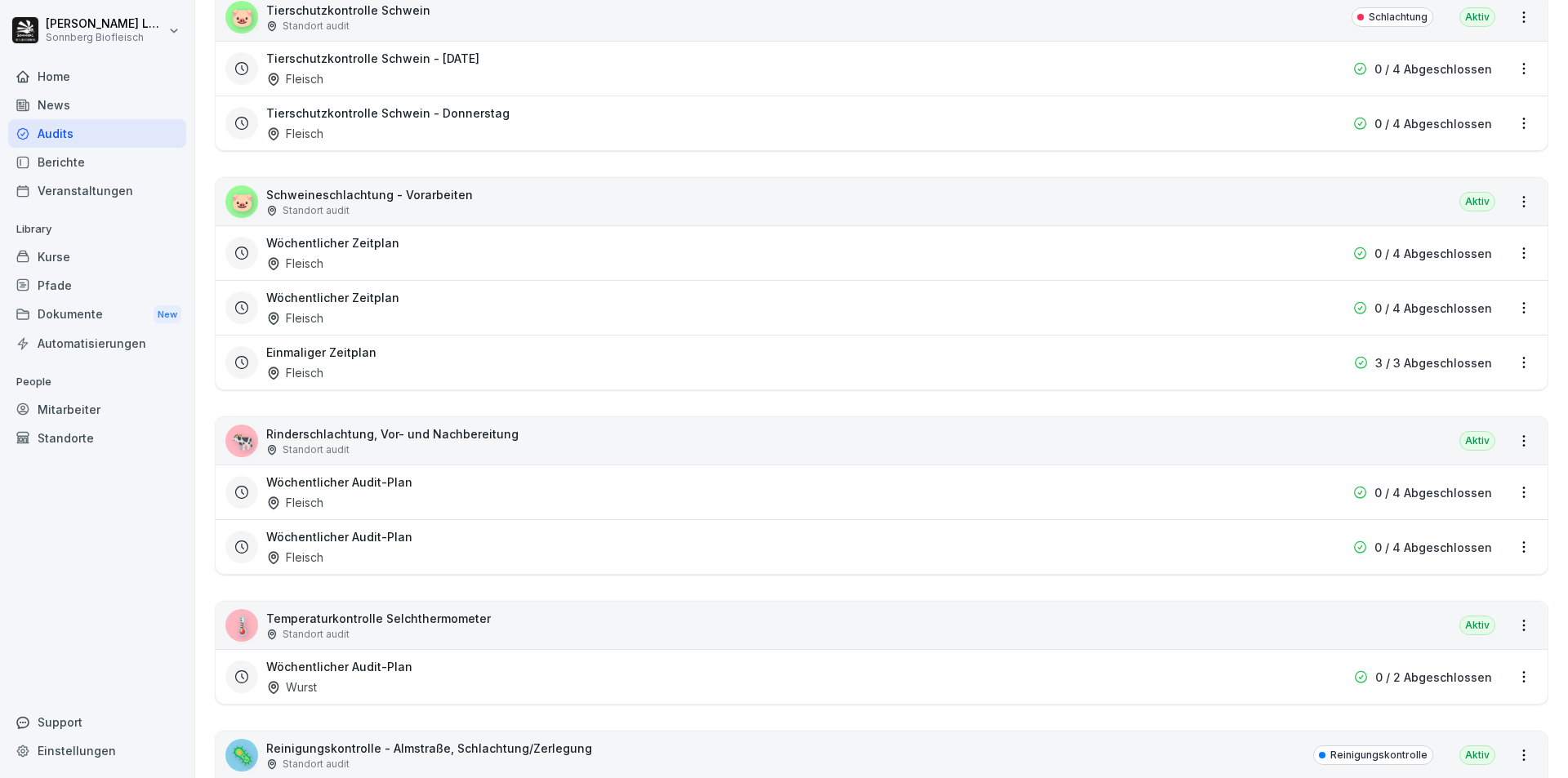
scroll to position [2366, 0]
